Goal: Browse casually

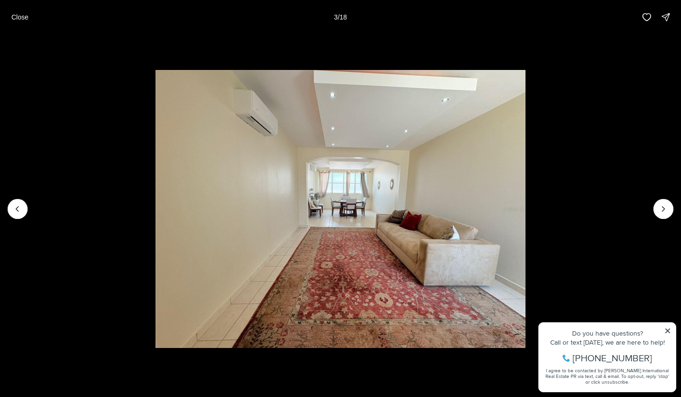
click at [664, 206] on icon "Next slide" at bounding box center [664, 209] width 10 height 10
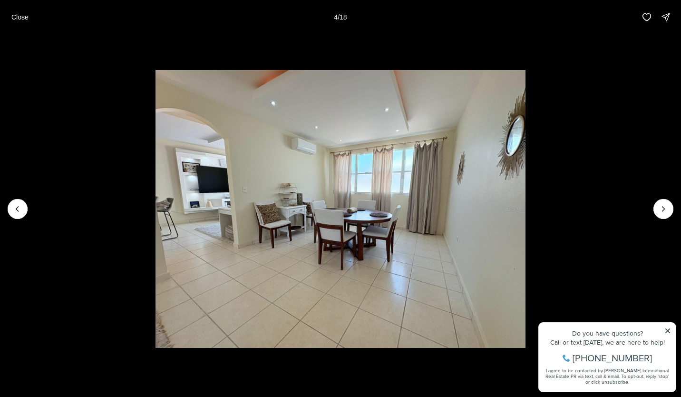
click at [666, 206] on icon "Next slide" at bounding box center [664, 209] width 10 height 10
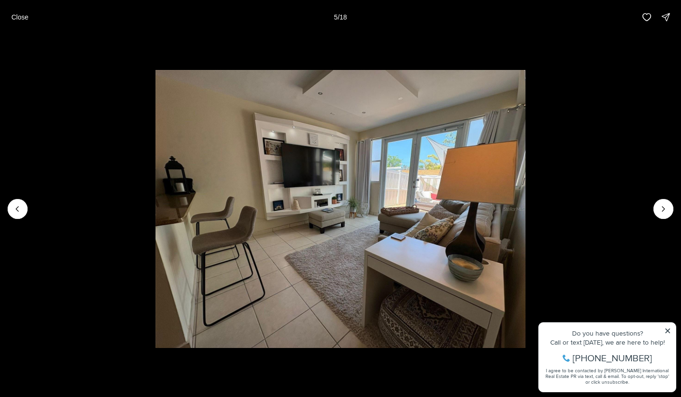
click at [667, 205] on icon "Next slide" at bounding box center [664, 209] width 10 height 10
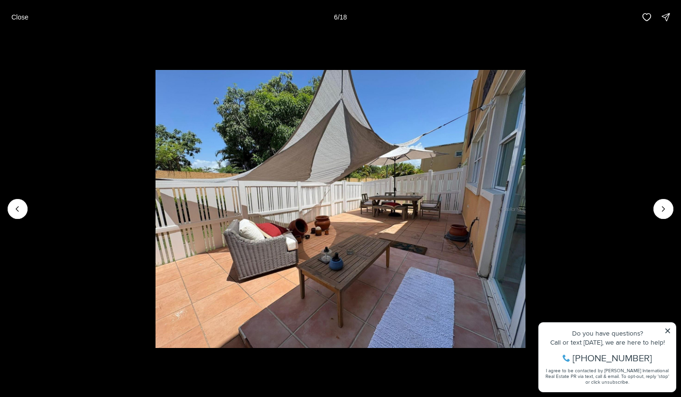
click at [667, 206] on icon "Next slide" at bounding box center [664, 209] width 10 height 10
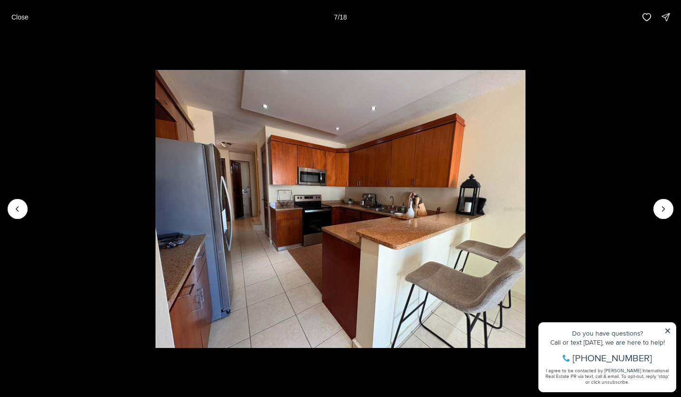
click at [663, 206] on icon "Next slide" at bounding box center [664, 208] width 2 height 5
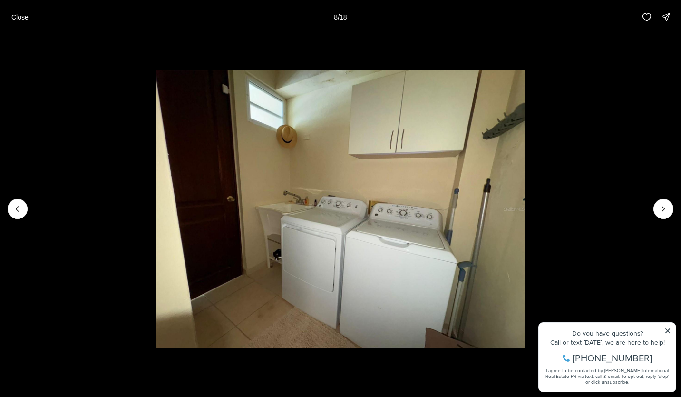
click at [663, 209] on icon "Next slide" at bounding box center [664, 209] width 10 height 10
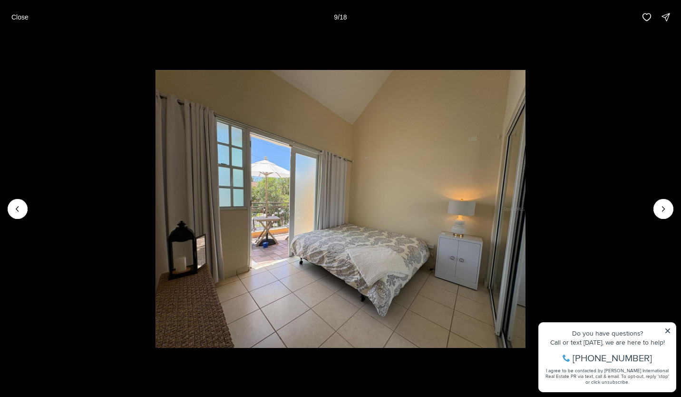
click at [663, 209] on icon "Next slide" at bounding box center [664, 209] width 10 height 10
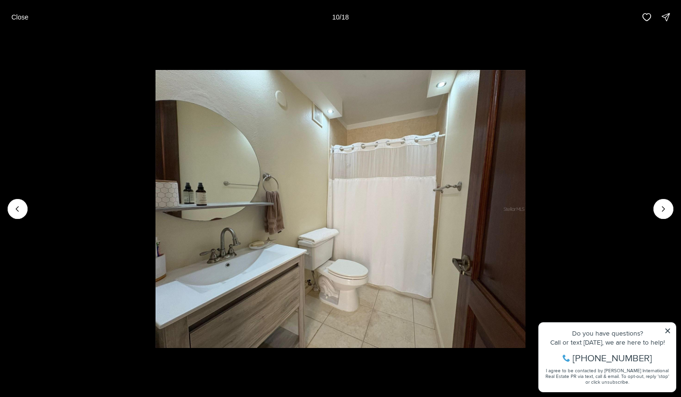
click at [663, 206] on icon "Next slide" at bounding box center [664, 209] width 10 height 10
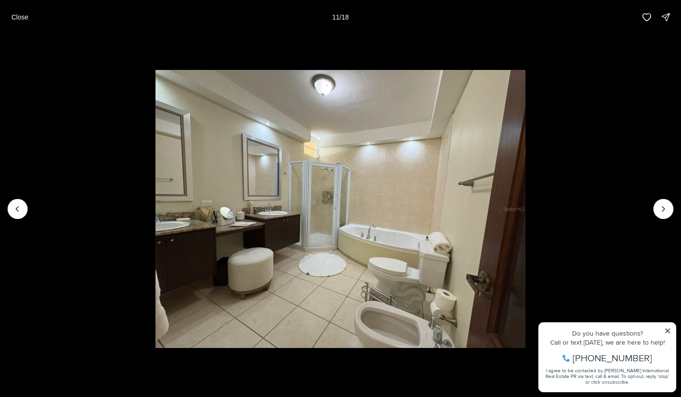
click at [665, 206] on icon "Next slide" at bounding box center [664, 209] width 10 height 10
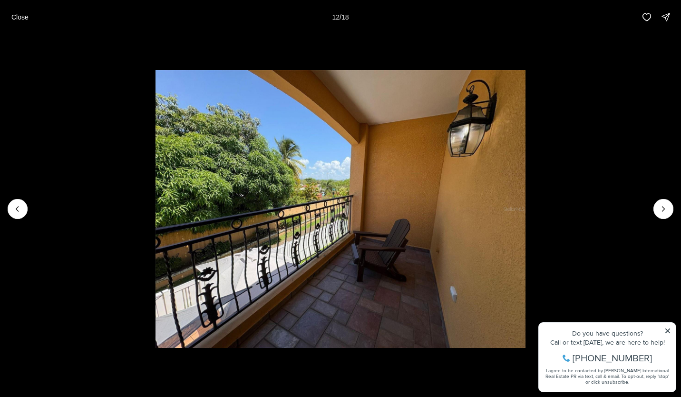
click at [664, 210] on icon "Next slide" at bounding box center [664, 208] width 2 height 5
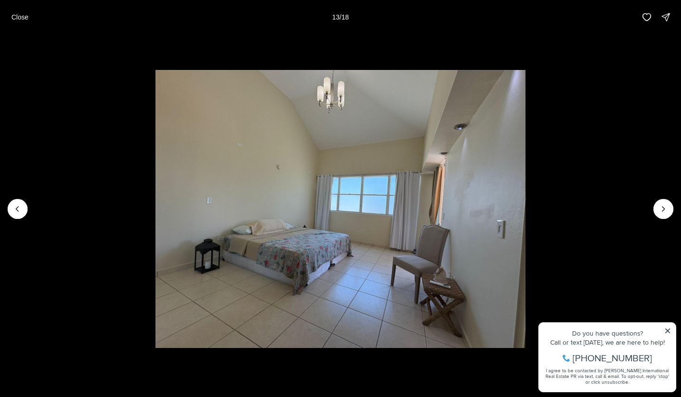
click at [666, 208] on icon "Next slide" at bounding box center [664, 209] width 10 height 10
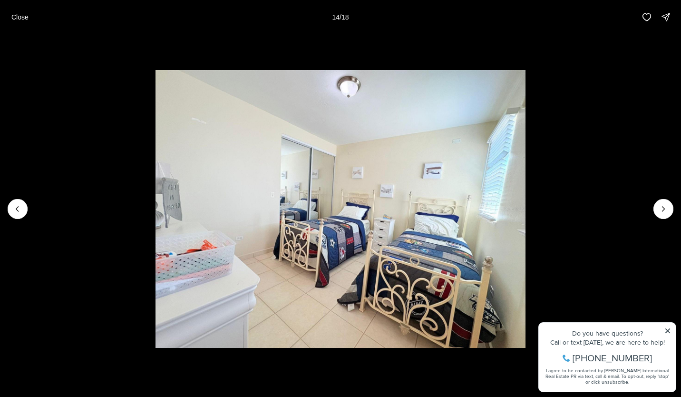
click at [664, 207] on icon "Next slide" at bounding box center [664, 209] width 10 height 10
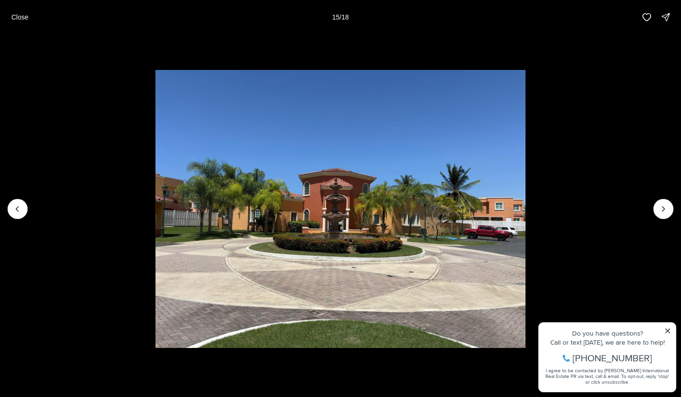
click at [665, 204] on icon "Next slide" at bounding box center [664, 209] width 10 height 10
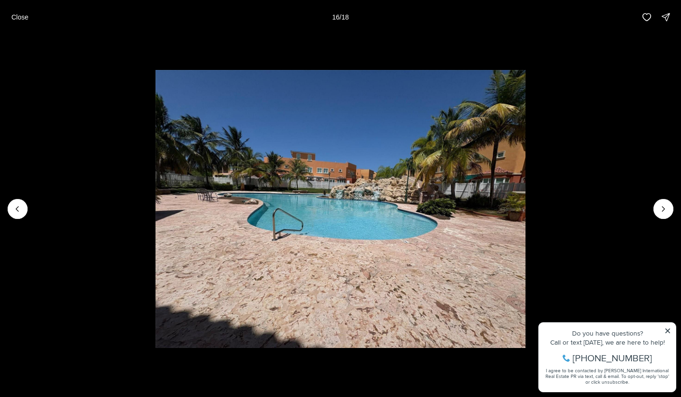
click at [667, 203] on button "Next slide" at bounding box center [664, 209] width 20 height 20
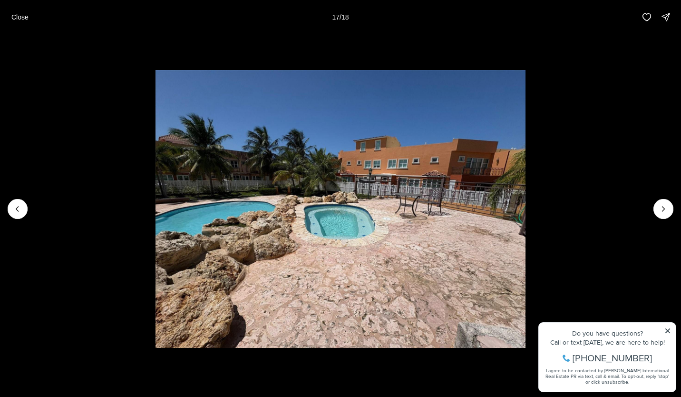
click at [666, 206] on icon "Next slide" at bounding box center [664, 209] width 10 height 10
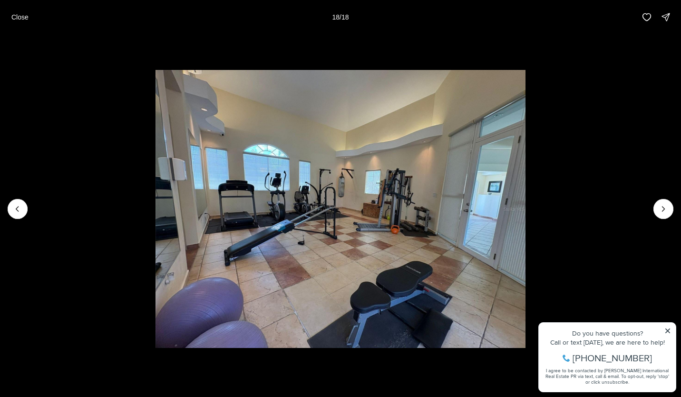
click at [663, 208] on div at bounding box center [664, 209] width 20 height 20
click at [22, 19] on p "Close" at bounding box center [19, 17] width 17 height 8
